Goal: Ask a question

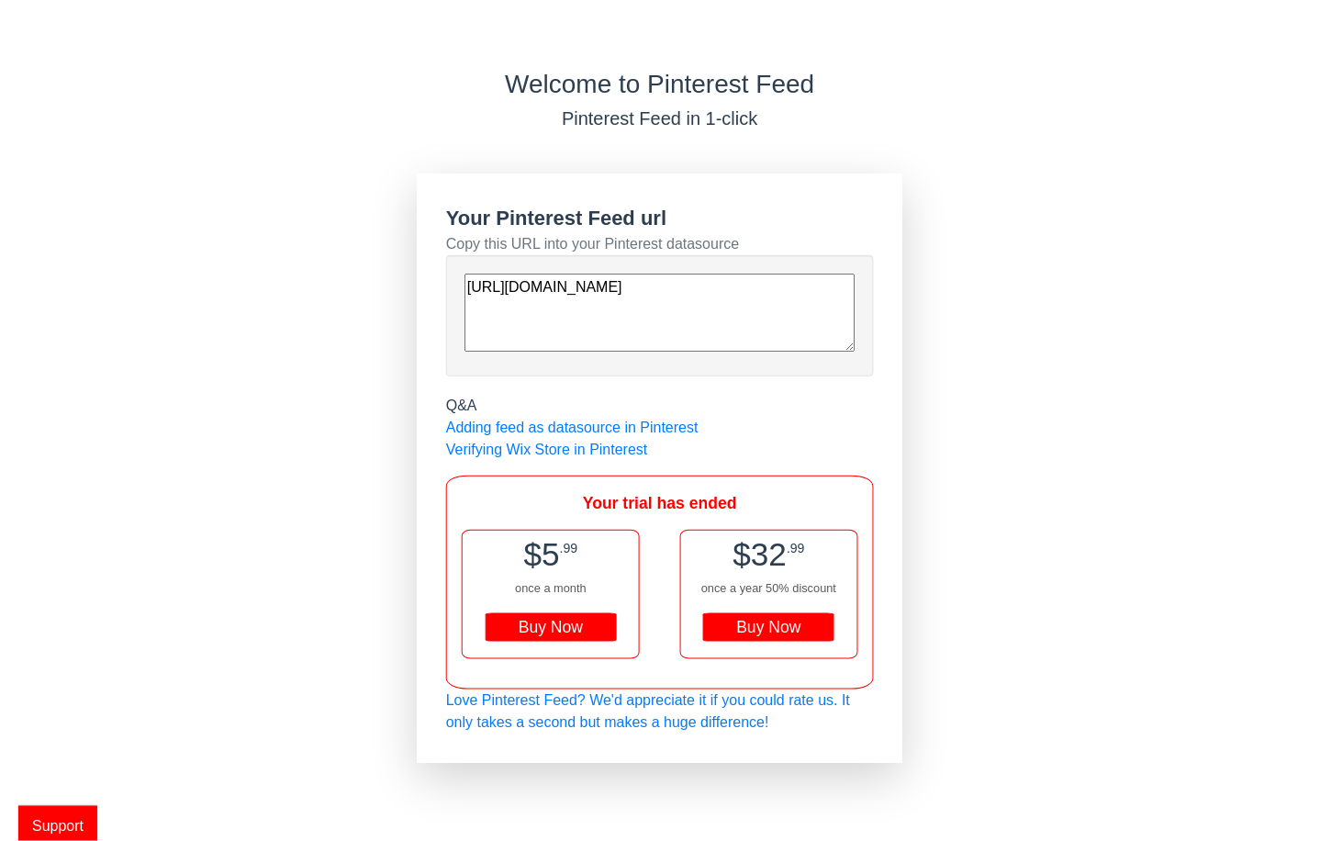
click at [533, 621] on div "Buy Now" at bounding box center [551, 627] width 131 height 29
click at [548, 623] on div "Buy Now" at bounding box center [551, 627] width 131 height 29
click at [597, 450] on link "Verifying Wix Store in Pinterest" at bounding box center [547, 450] width 202 height 16
drag, startPoint x: 702, startPoint y: 331, endPoint x: 461, endPoint y: 282, distance: 246.5
click at [461, 282] on div "[URL][DOMAIN_NAME]" at bounding box center [660, 315] width 428 height 121
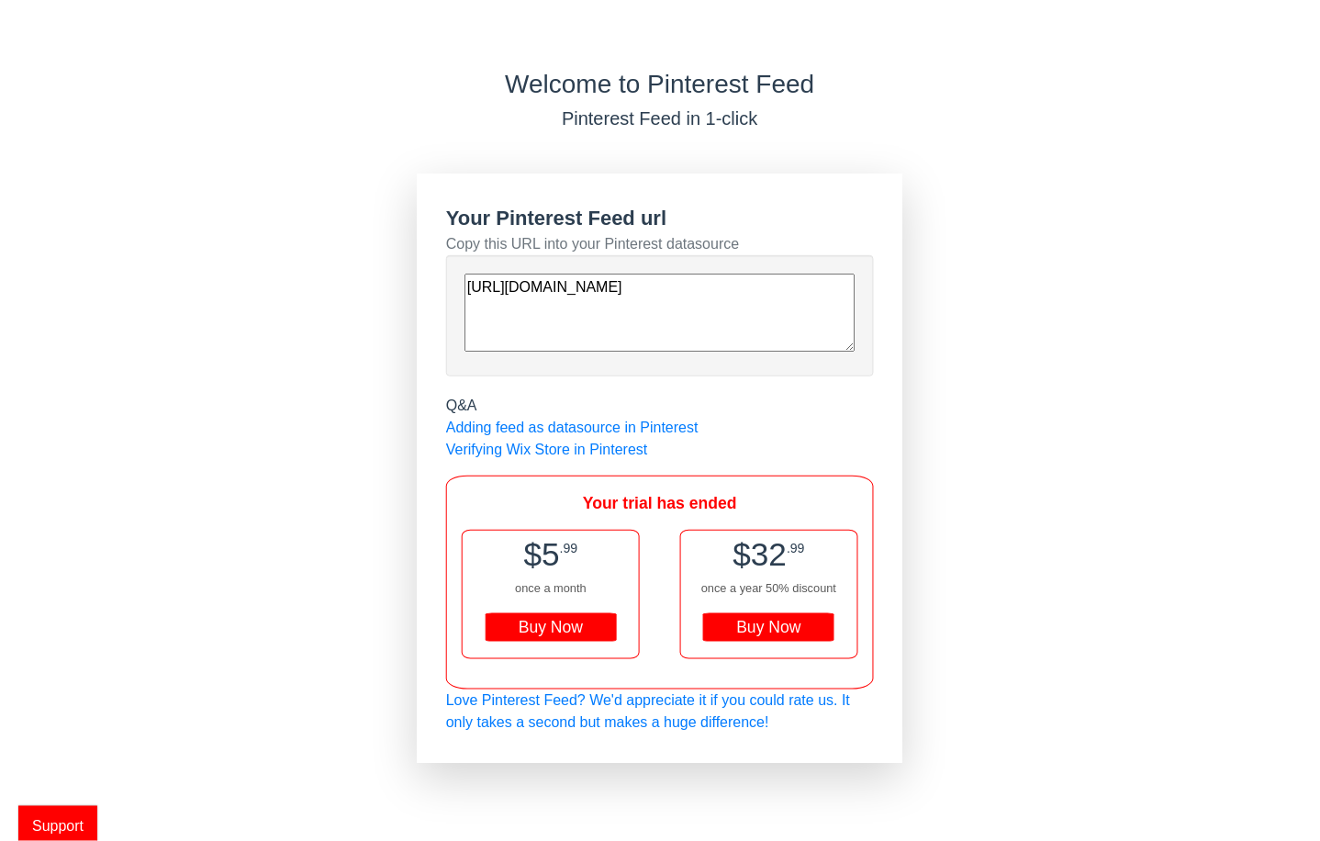
click at [1006, 399] on div "Welcome to Pinterest Feed Pinterest Feed in 1-click Your Pinterest Feed url Cop…" at bounding box center [660, 416] width 1320 height 694
click at [65, 814] on span "Support" at bounding box center [57, 826] width 79 height 41
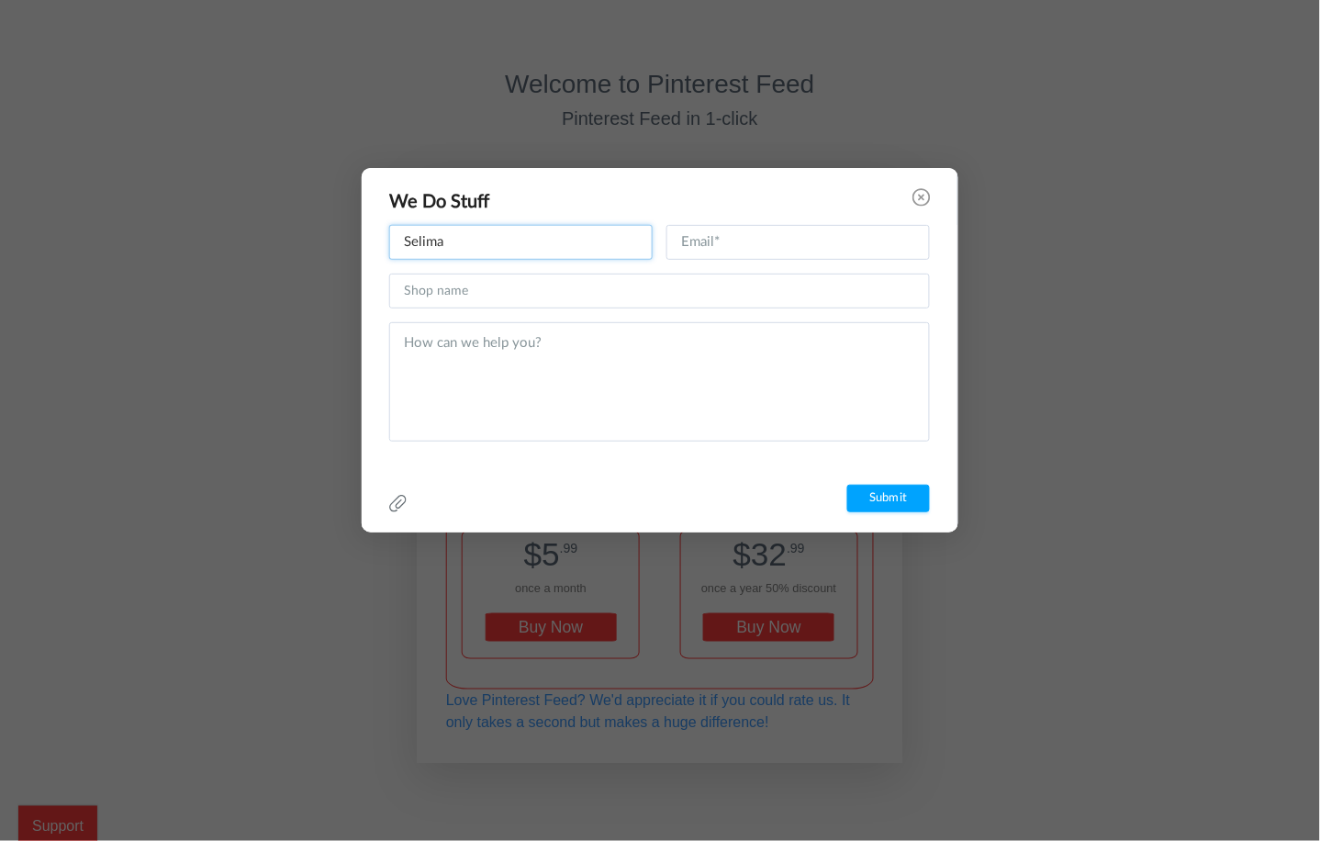
type input "Selima"
type input "[EMAIL_ADDRESS][DOMAIN_NAME]"
type input "Scandalo al sole"
click at [444, 338] on textarea at bounding box center [659, 381] width 541 height 119
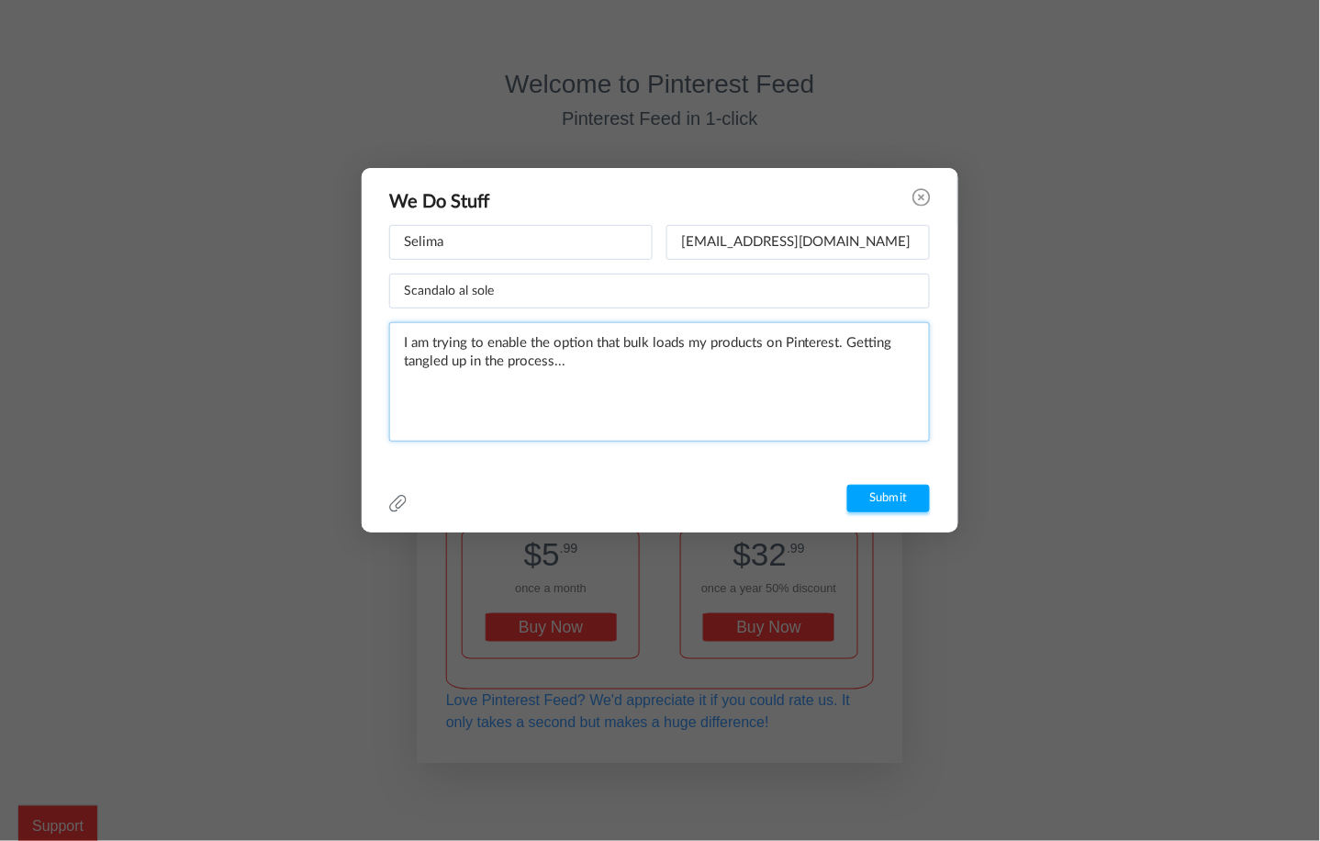
type textarea "I am trying to enable the option that bulk loads my products on Pinterest. Gett…"
click at [882, 492] on input "Submit" at bounding box center [889, 499] width 83 height 28
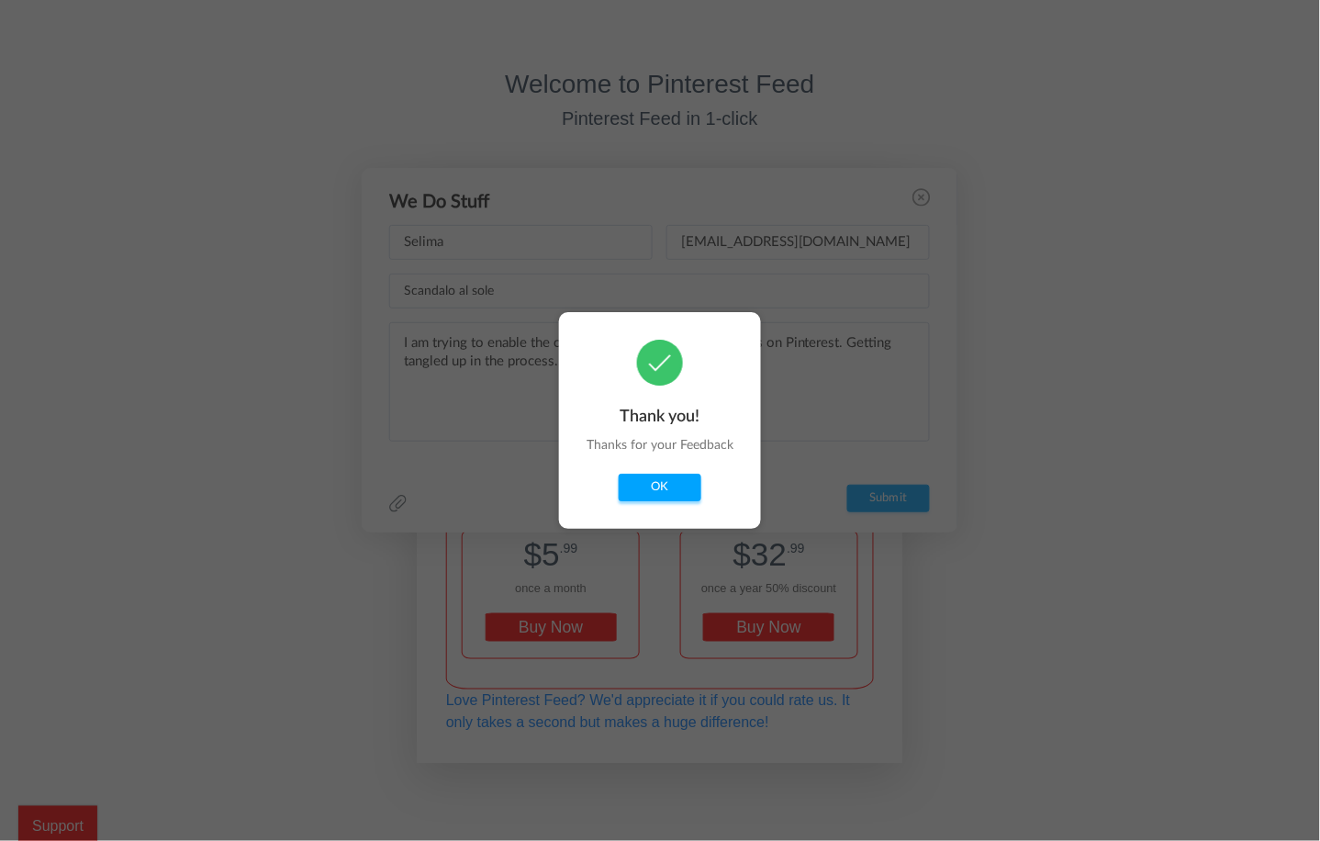
click at [653, 490] on button "OK" at bounding box center [660, 488] width 83 height 28
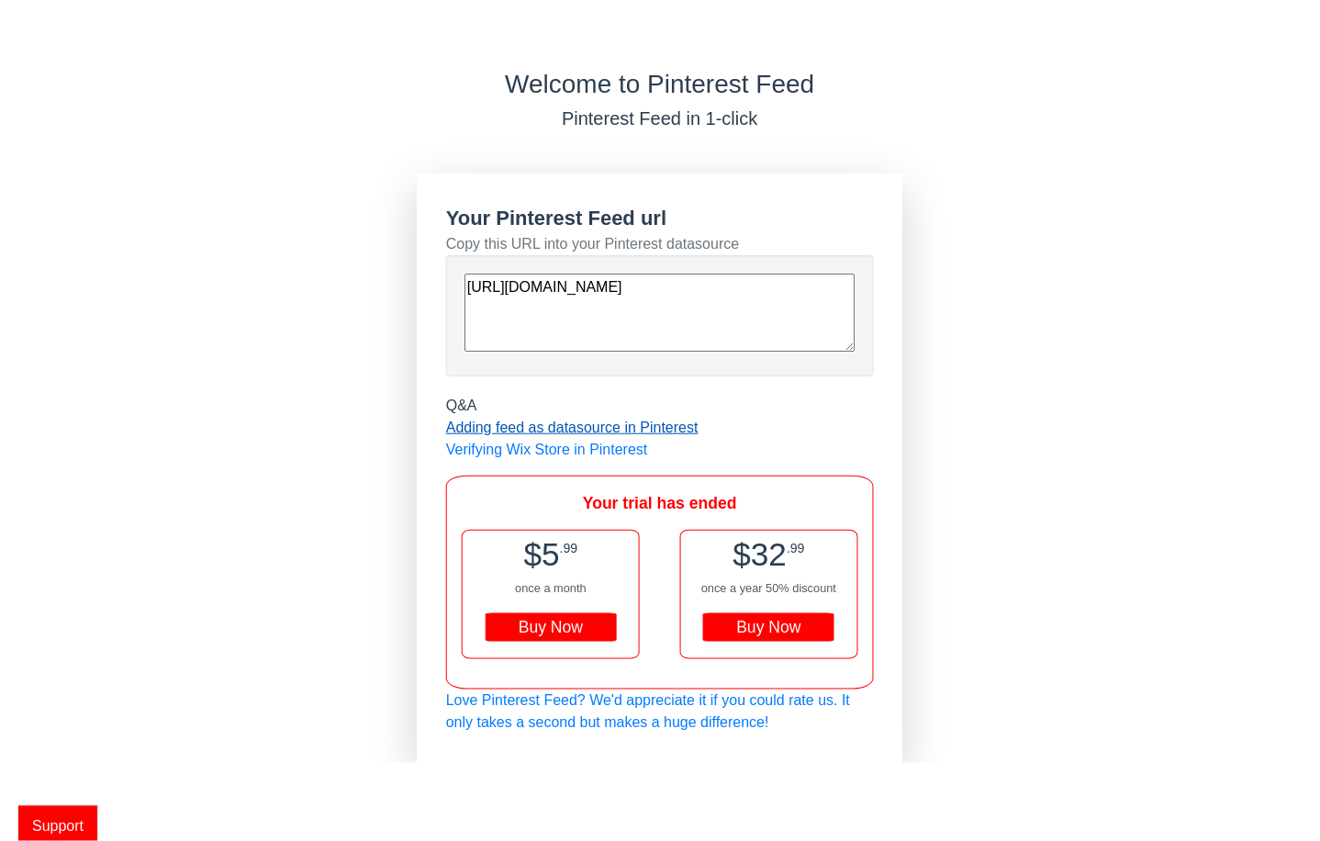
click at [665, 429] on link "Adding feed as datasource in Pinterest" at bounding box center [572, 428] width 253 height 16
click at [736, 323] on textarea "[URL][DOMAIN_NAME]" at bounding box center [660, 313] width 391 height 78
drag, startPoint x: 736, startPoint y: 323, endPoint x: 463, endPoint y: 283, distance: 276.6
click at [463, 283] on div "[URL][DOMAIN_NAME]" at bounding box center [660, 315] width 428 height 121
